Goal: Task Accomplishment & Management: Manage account settings

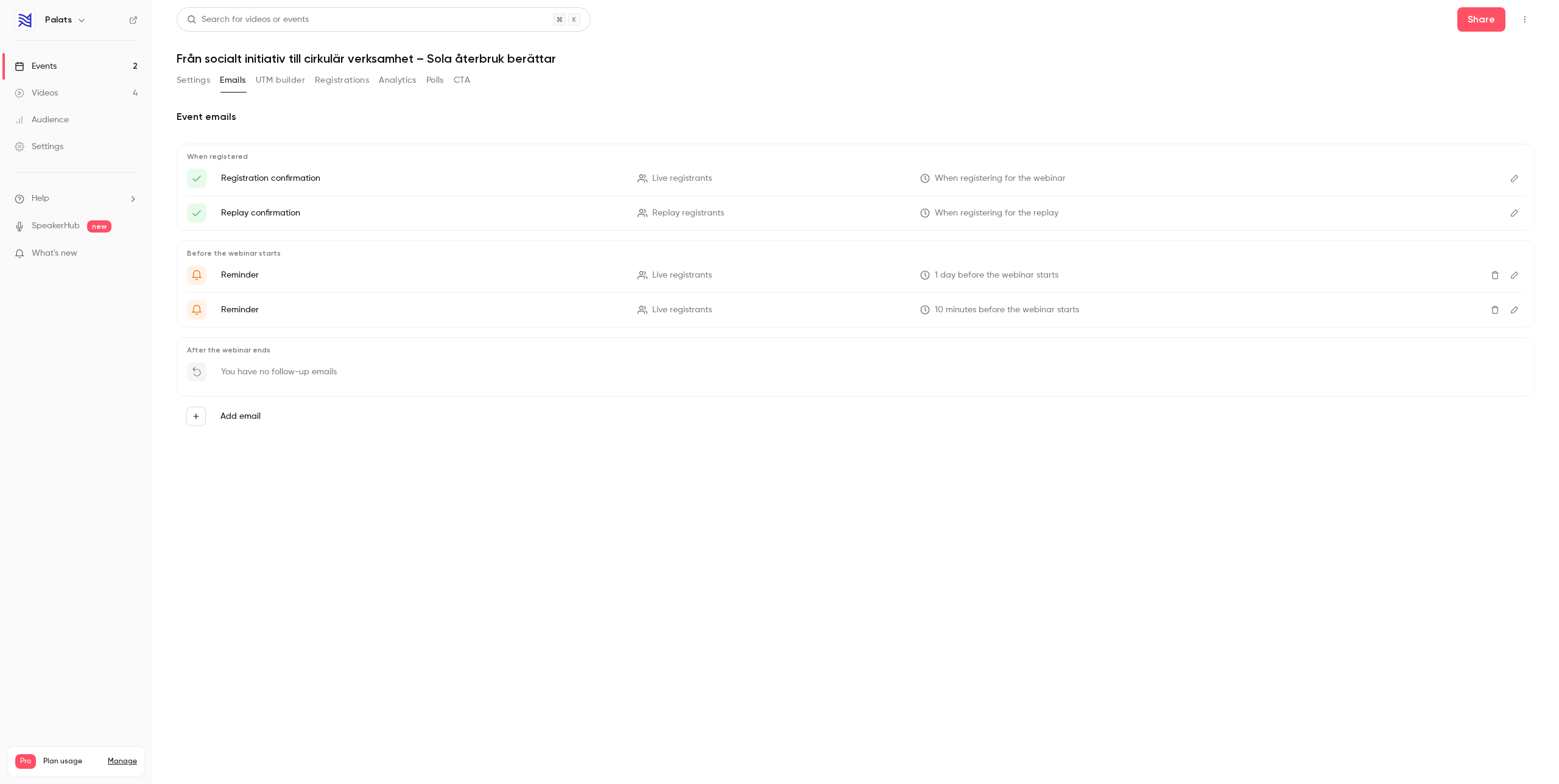
click at [58, 63] on link "Events 2" at bounding box center [76, 66] width 152 height 27
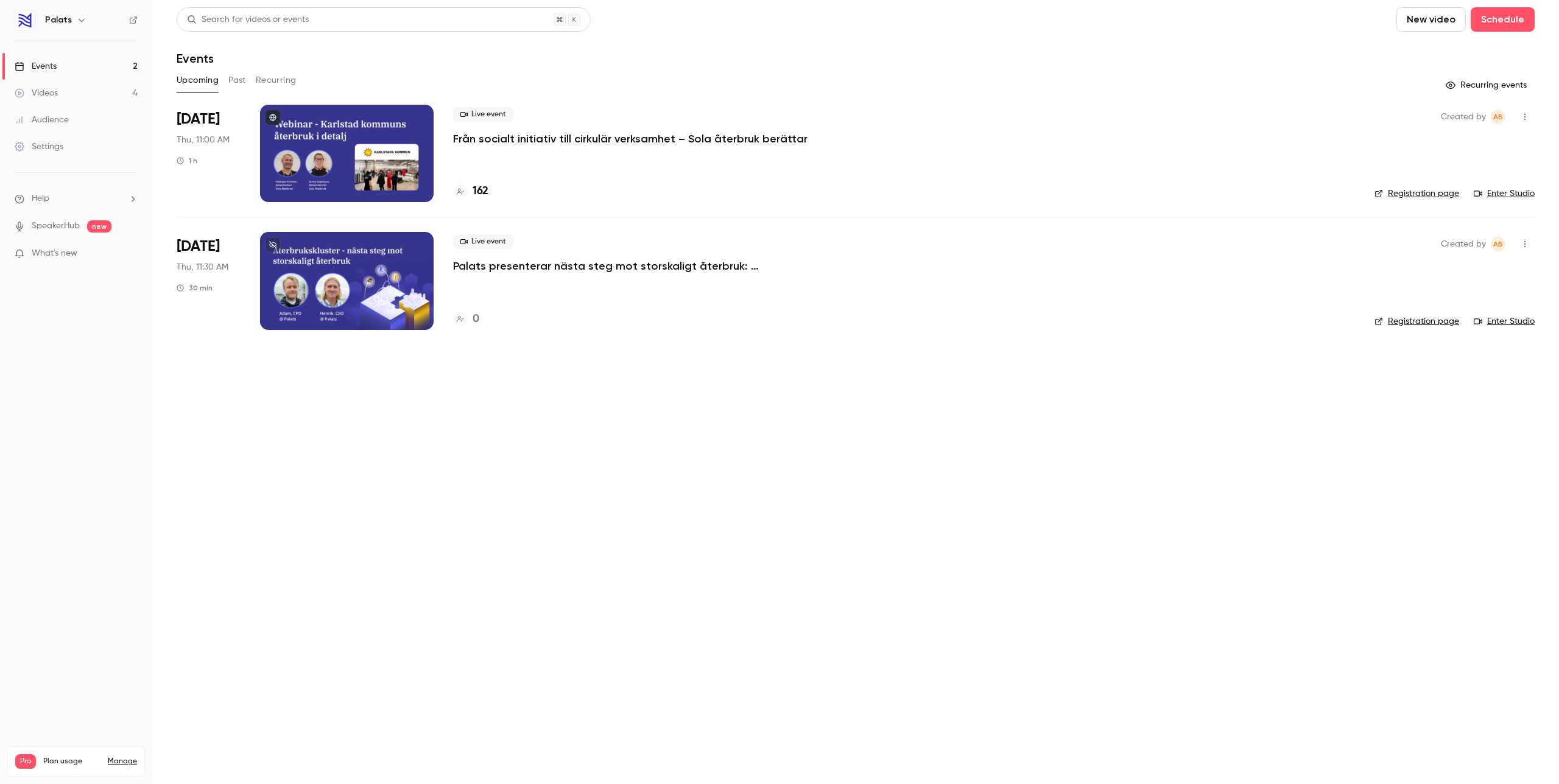
click at [524, 136] on p "Från socialt initiativ till cirkulär verksamhet – Sola återbruk berättar" at bounding box center [630, 138] width 355 height 14
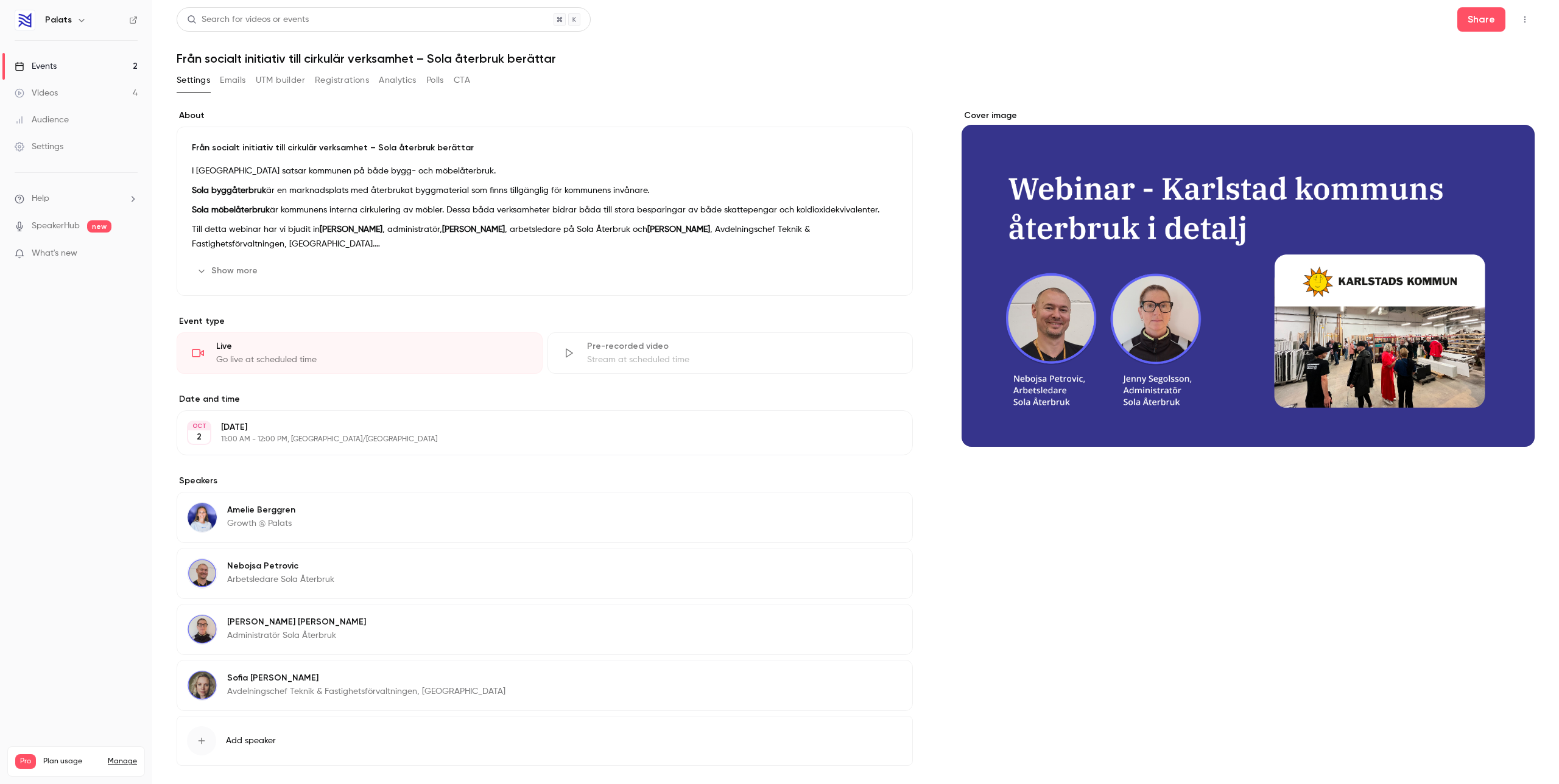
click at [348, 79] on button "Registrations" at bounding box center [342, 81] width 54 height 19
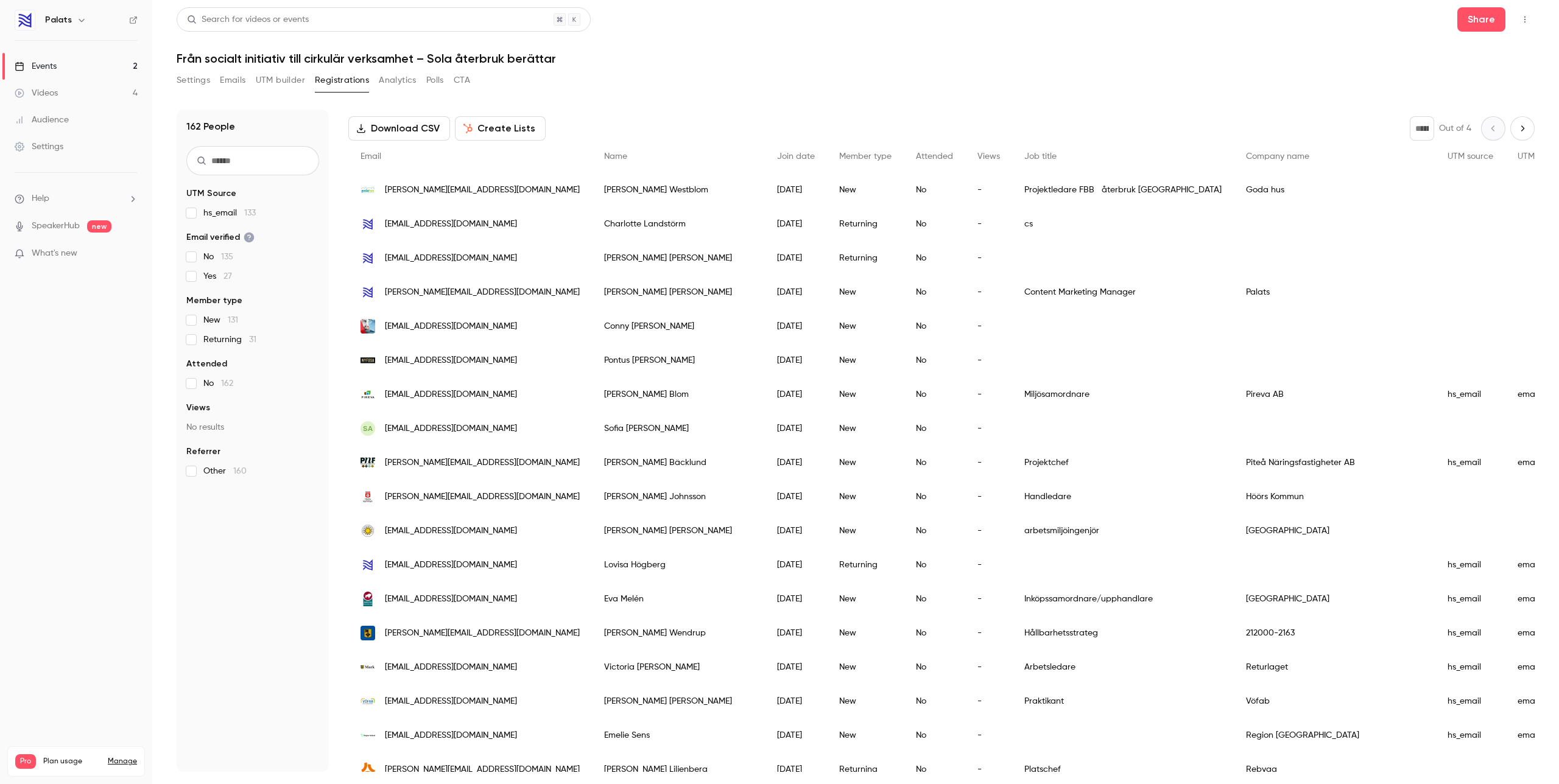
scroll to position [55, 0]
